Goal: Task Accomplishment & Management: Manage account settings

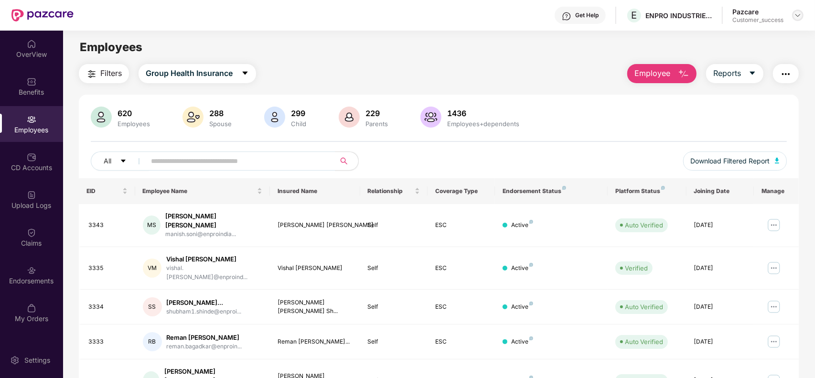
click at [800, 17] on img at bounding box center [798, 15] width 8 height 8
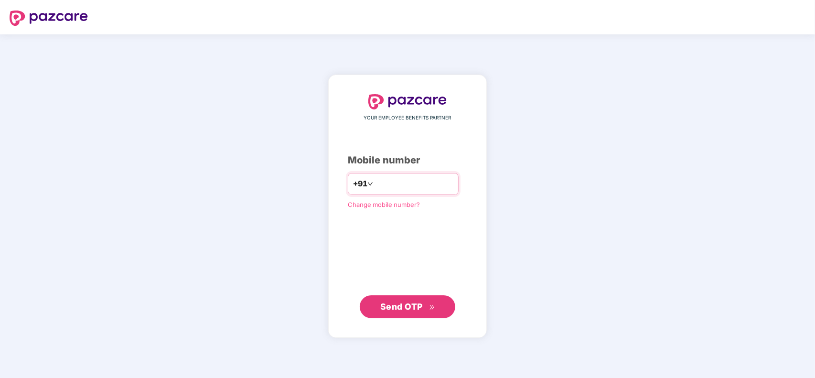
click at [420, 185] on input "number" at bounding box center [414, 183] width 78 height 15
type input "**********"
click at [402, 307] on span "Send OTP" at bounding box center [401, 307] width 43 height 10
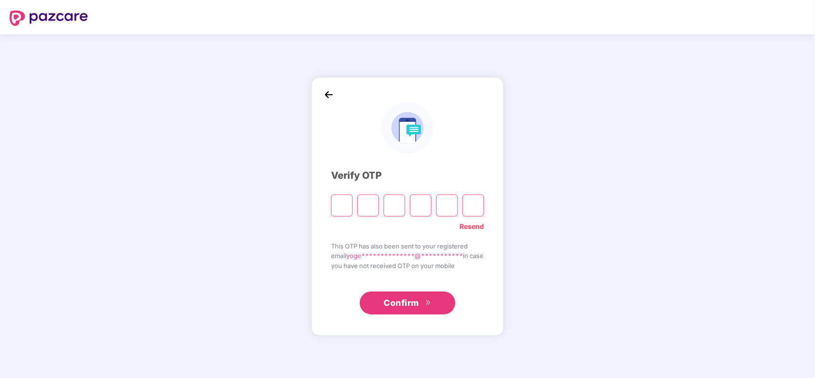
type input "*"
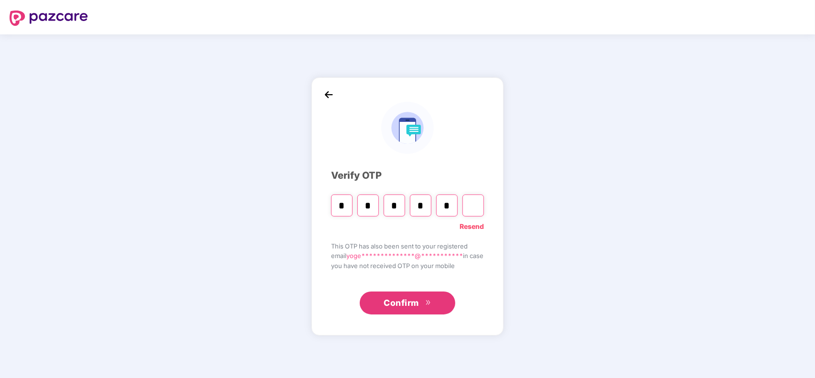
type input "*"
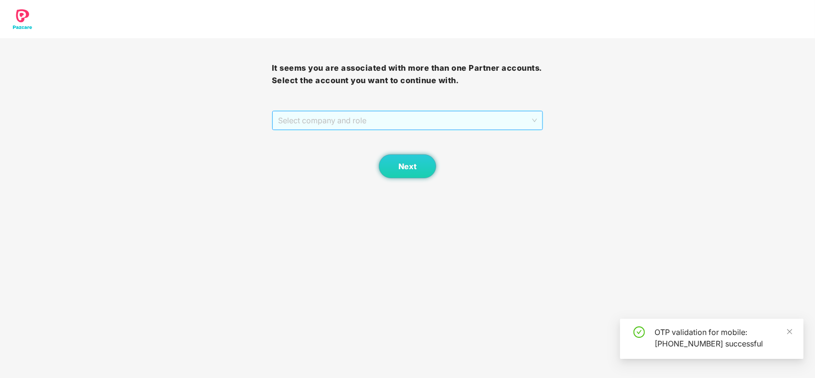
click at [374, 123] on span "Select company and role" at bounding box center [407, 120] width 259 height 18
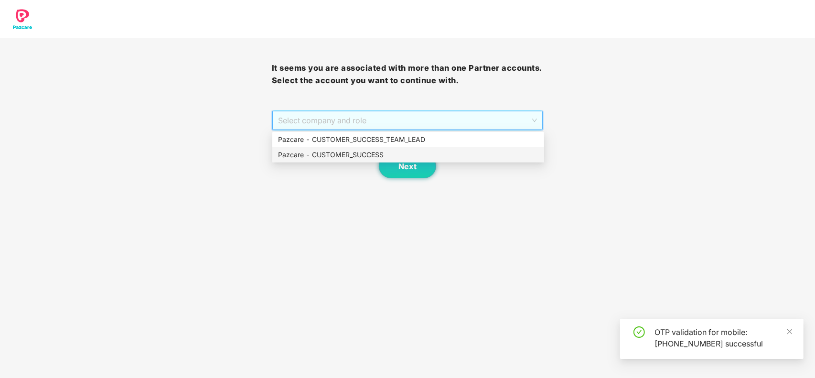
click at [373, 153] on div "Pazcare - CUSTOMER_SUCCESS" at bounding box center [408, 155] width 260 height 11
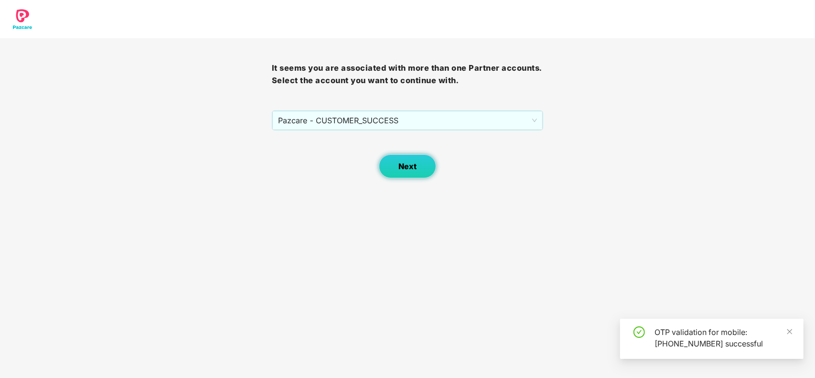
click at [412, 170] on span "Next" at bounding box center [408, 166] width 18 height 9
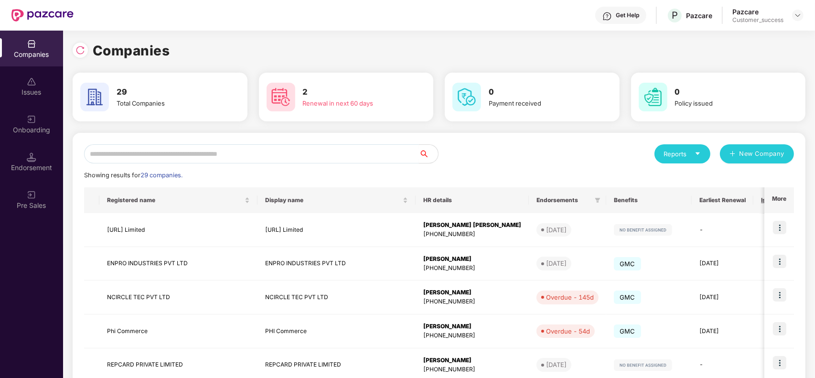
click at [237, 159] on input "text" at bounding box center [251, 153] width 335 height 19
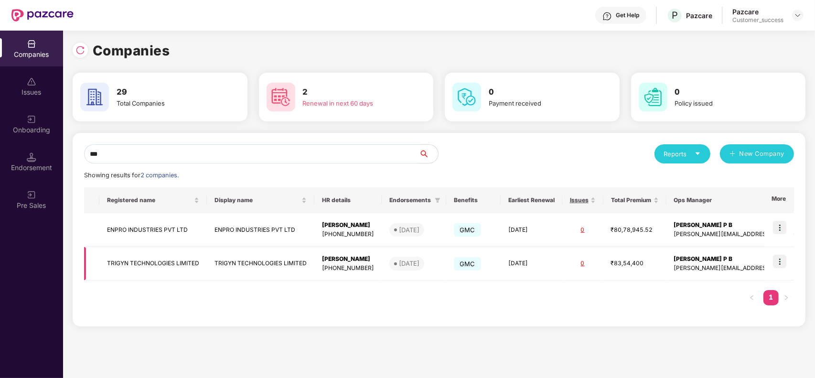
type input "***"
click at [775, 264] on img at bounding box center [779, 261] width 13 height 13
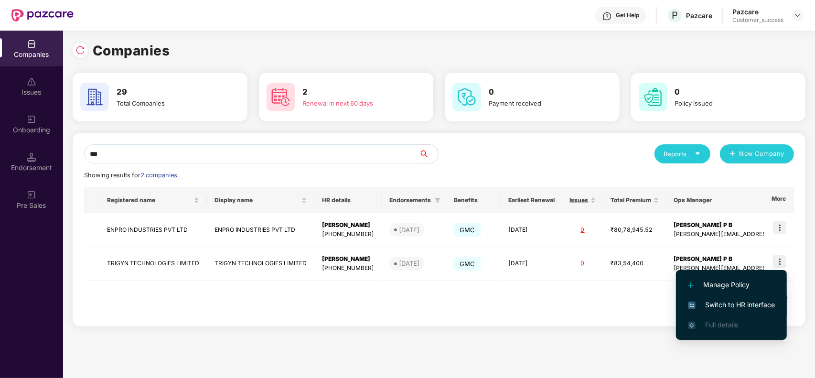
click at [718, 301] on span "Switch to HR interface" at bounding box center [731, 305] width 87 height 11
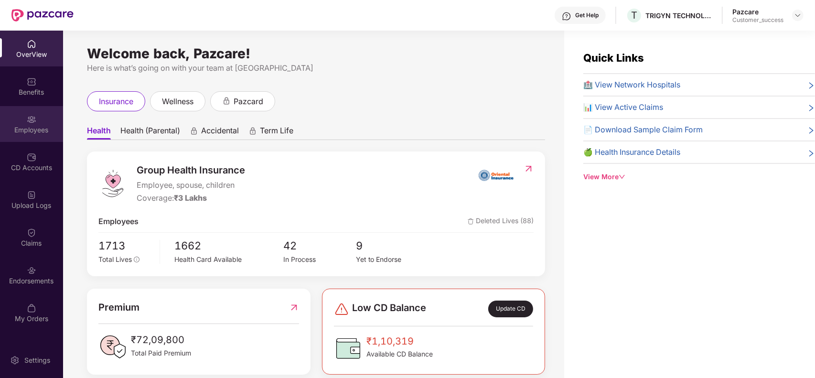
click at [31, 128] on div "Employees" at bounding box center [31, 130] width 63 height 10
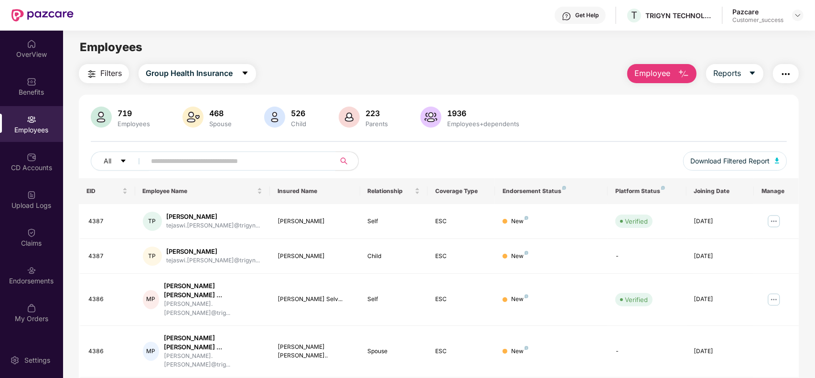
click at [166, 167] on input "text" at bounding box center [237, 161] width 172 height 14
paste input "******"
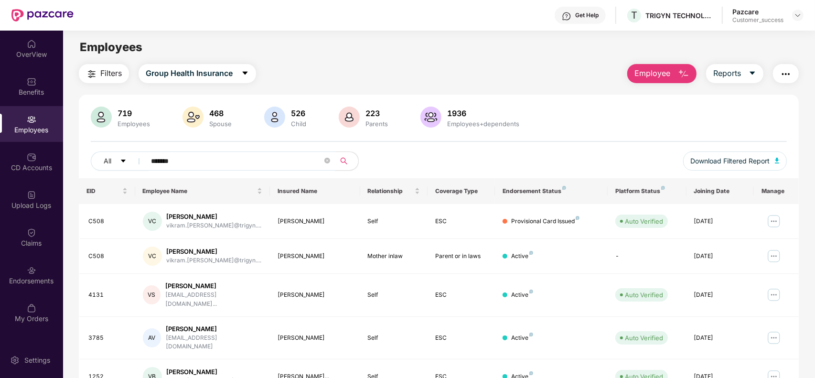
type input "******"
click at [772, 259] on img at bounding box center [773, 255] width 15 height 15
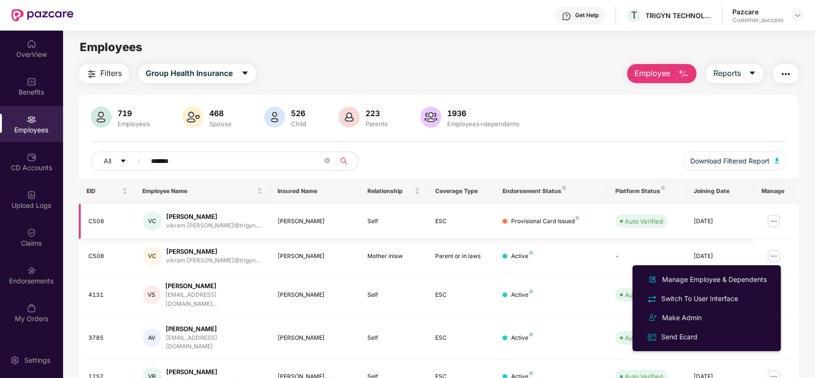
click at [777, 224] on img at bounding box center [773, 221] width 15 height 15
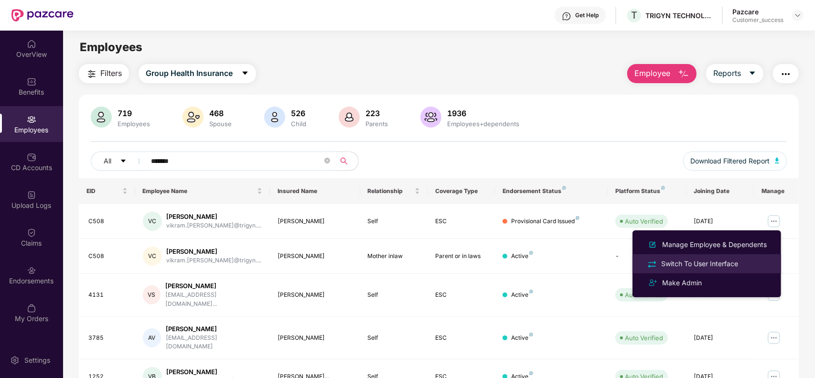
click at [699, 263] on div "Switch To User Interface" at bounding box center [699, 264] width 81 height 11
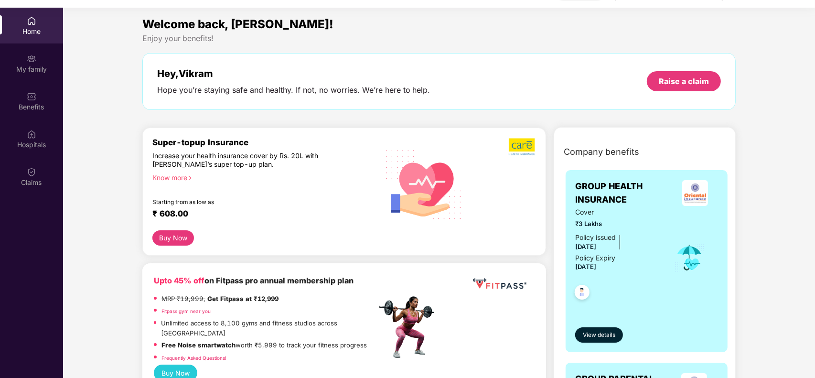
scroll to position [54, 0]
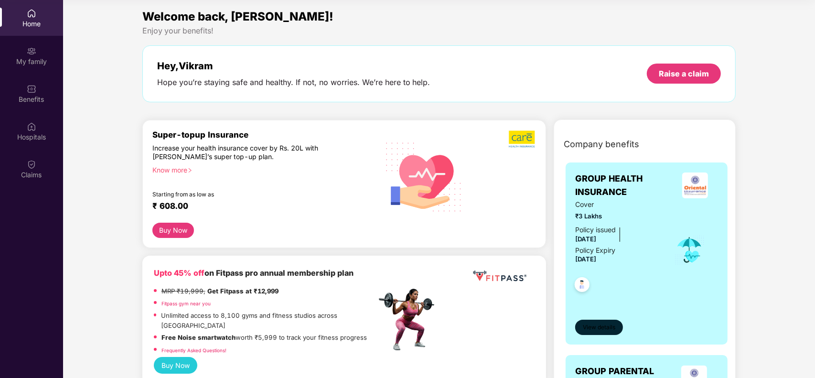
click at [593, 324] on span "View details" at bounding box center [599, 327] width 32 height 9
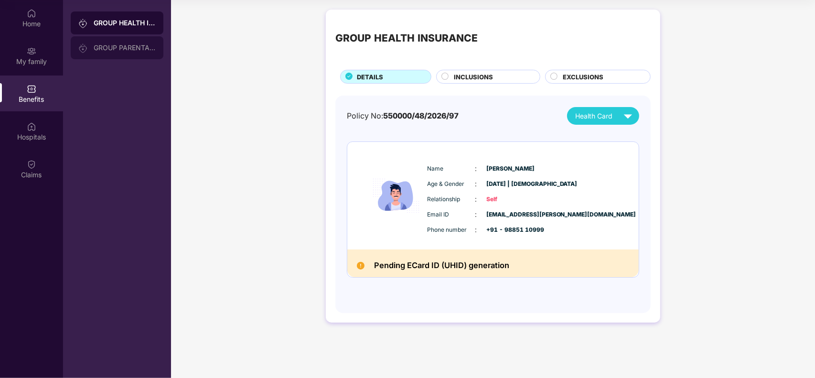
click at [126, 43] on div "GROUP PARENTAL POLICY" at bounding box center [117, 47] width 93 height 23
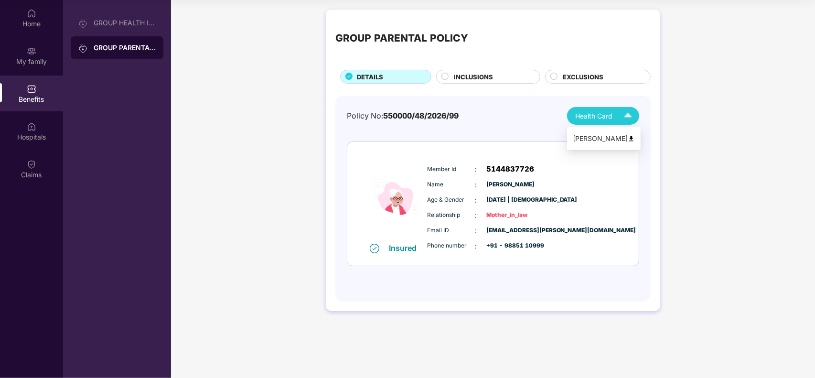
click at [593, 116] on span "Health Card" at bounding box center [593, 116] width 37 height 11
click at [595, 136] on div "Sushma Taneja" at bounding box center [604, 138] width 62 height 11
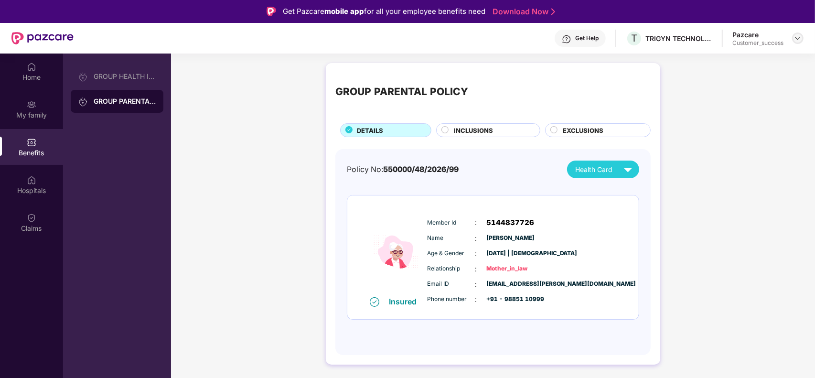
click at [798, 36] on img at bounding box center [798, 38] width 8 height 8
click at [751, 61] on div "Switch to partner view" at bounding box center [753, 60] width 124 height 19
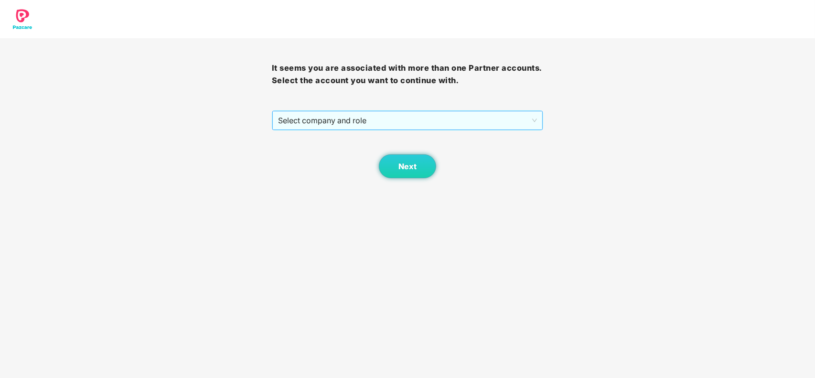
click at [460, 111] on div "Select company and role" at bounding box center [407, 120] width 271 height 19
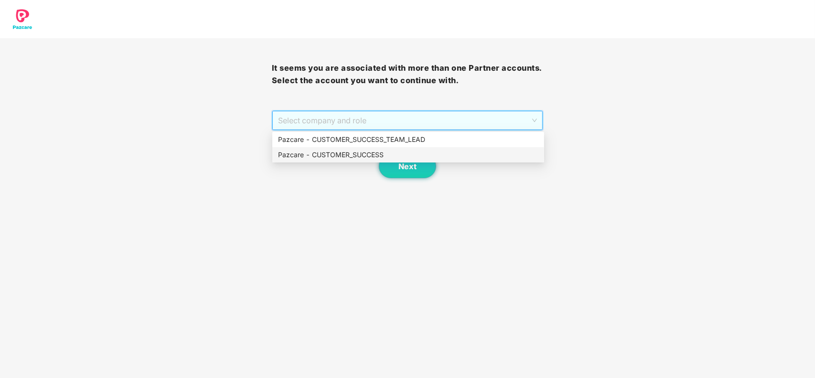
click at [355, 153] on div "Pazcare - CUSTOMER_SUCCESS" at bounding box center [408, 155] width 260 height 11
click at [355, 153] on div "Next" at bounding box center [408, 154] width 272 height 48
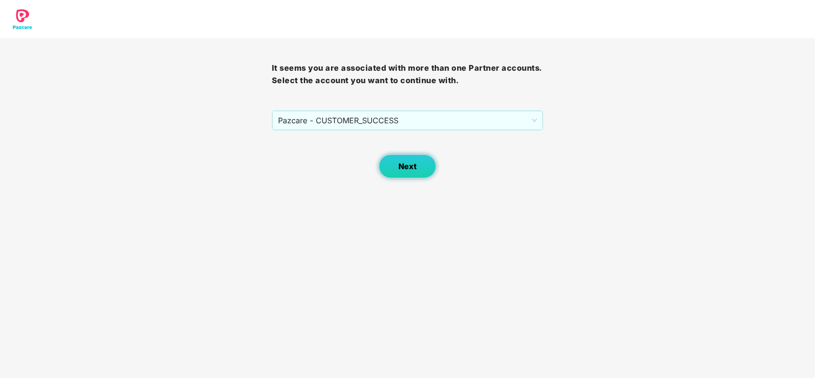
click at [401, 165] on span "Next" at bounding box center [408, 166] width 18 height 9
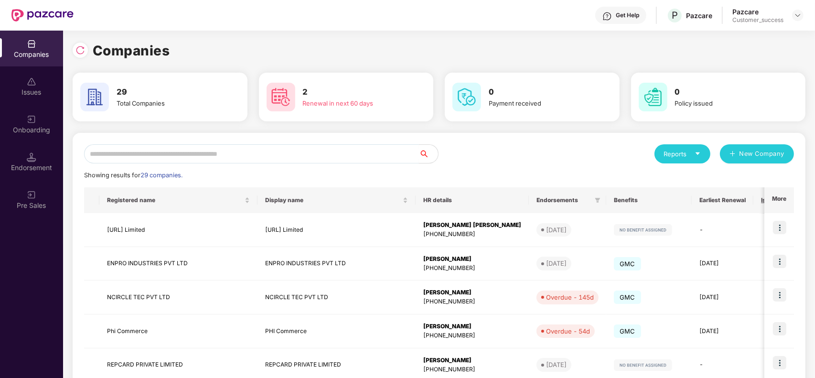
click at [263, 155] on input "text" at bounding box center [251, 153] width 335 height 19
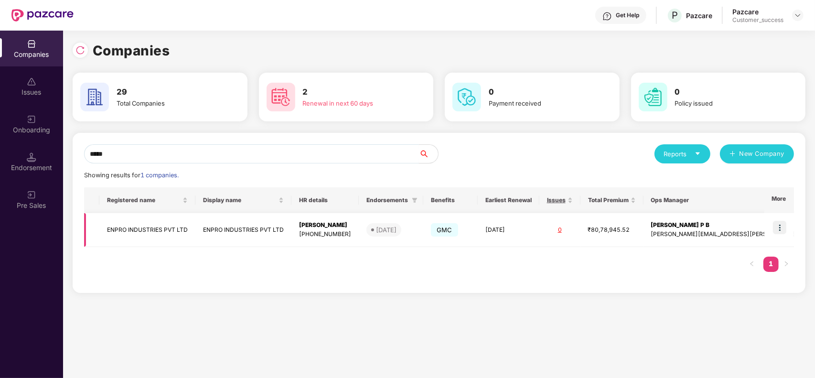
type input "*****"
click at [777, 222] on img at bounding box center [779, 227] width 13 height 13
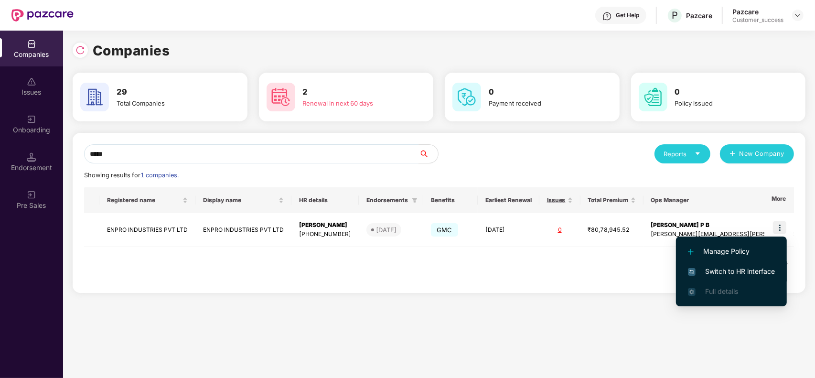
click at [729, 270] on span "Switch to HR interface" at bounding box center [731, 271] width 87 height 11
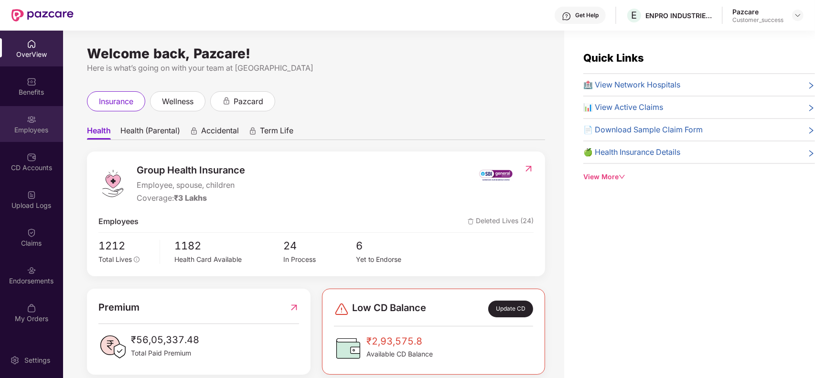
click at [34, 132] on div "Employees" at bounding box center [31, 130] width 63 height 10
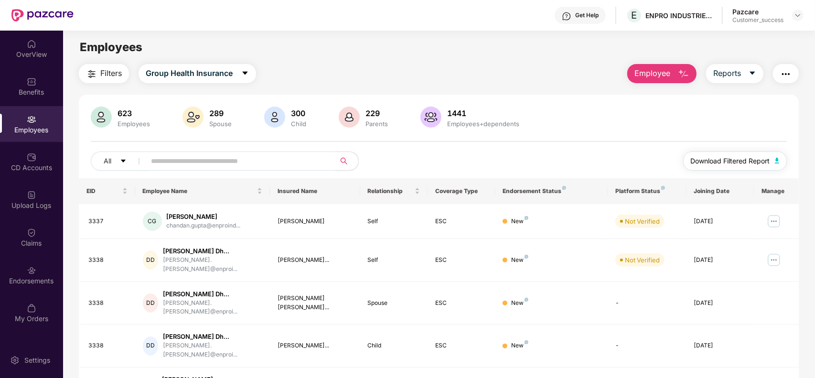
click at [722, 158] on span "Download Filtered Report" at bounding box center [730, 161] width 79 height 11
